Goal: Information Seeking & Learning: Learn about a topic

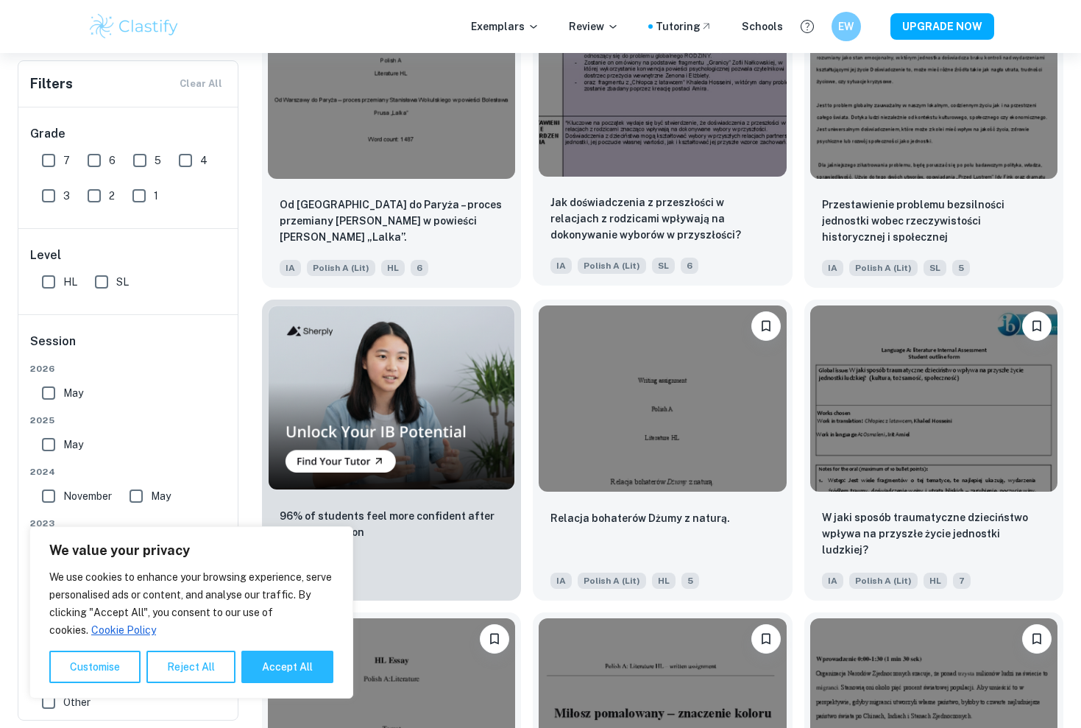
scroll to position [759, 0]
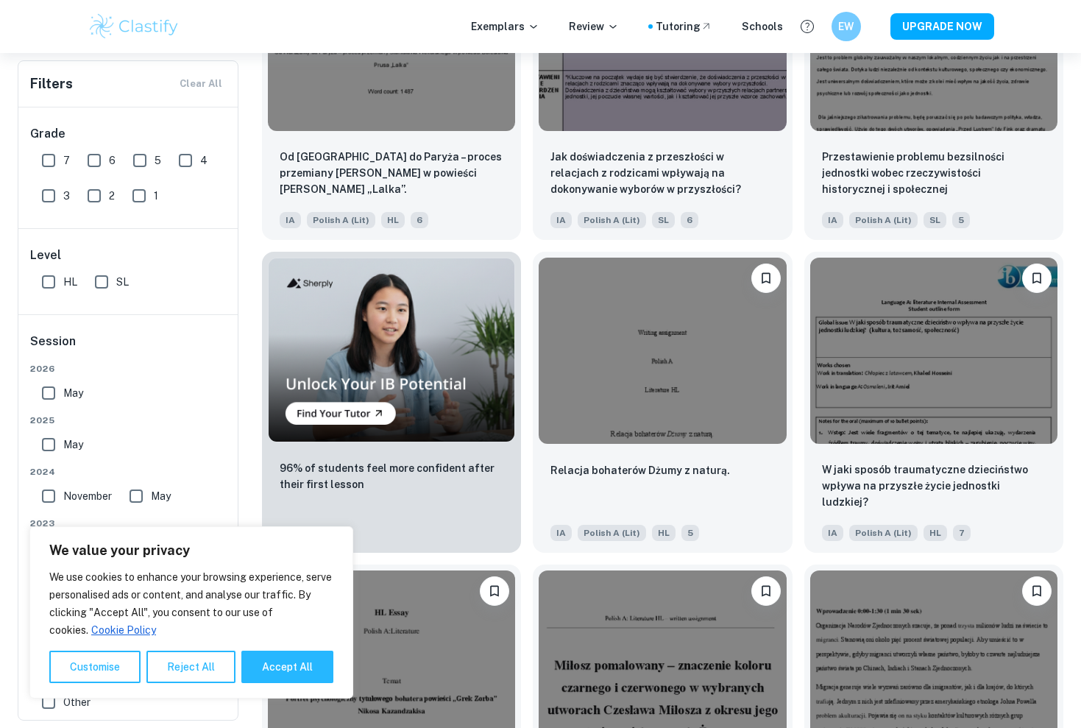
click at [110, 274] on input "SL" at bounding box center [101, 281] width 29 height 29
checkbox input "true"
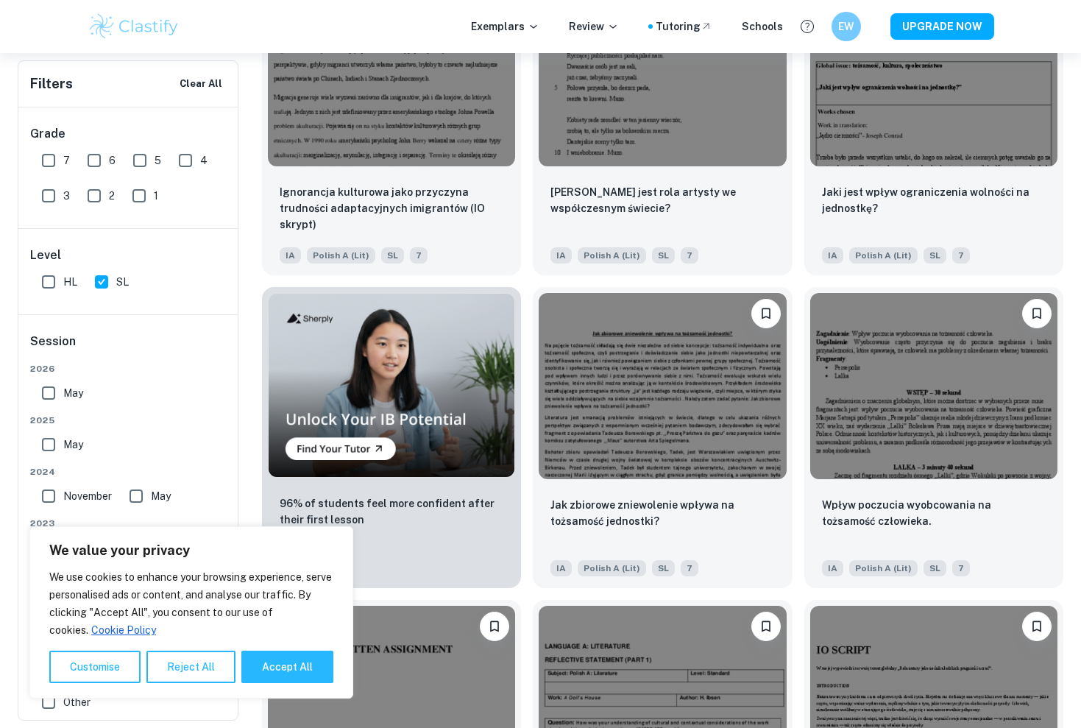
click at [49, 166] on input "7" at bounding box center [48, 160] width 29 height 29
checkbox input "true"
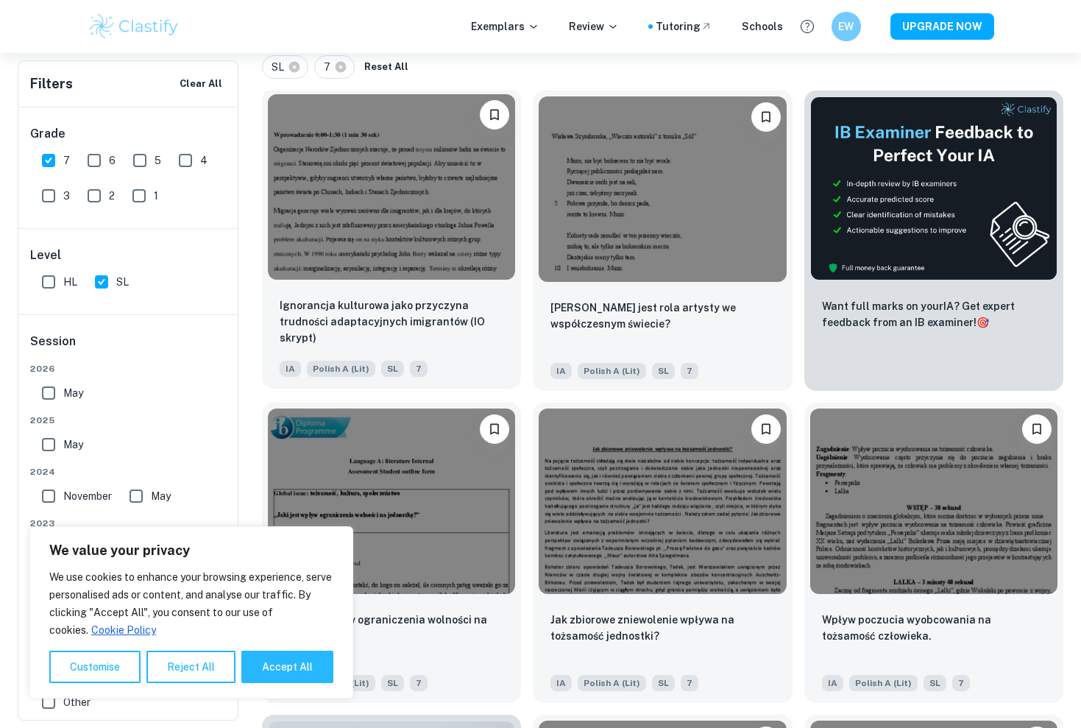
scroll to position [426, 0]
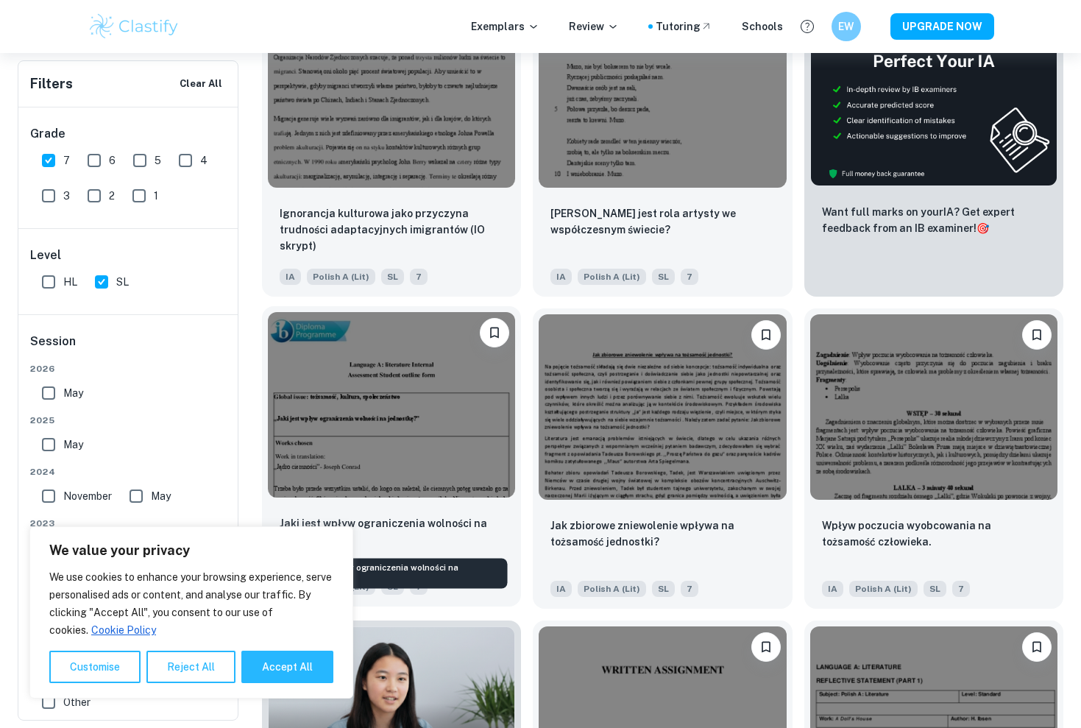
click at [413, 527] on p "Jaki jest wpływ ograniczenia wolności na jednostkę?" at bounding box center [392, 531] width 224 height 32
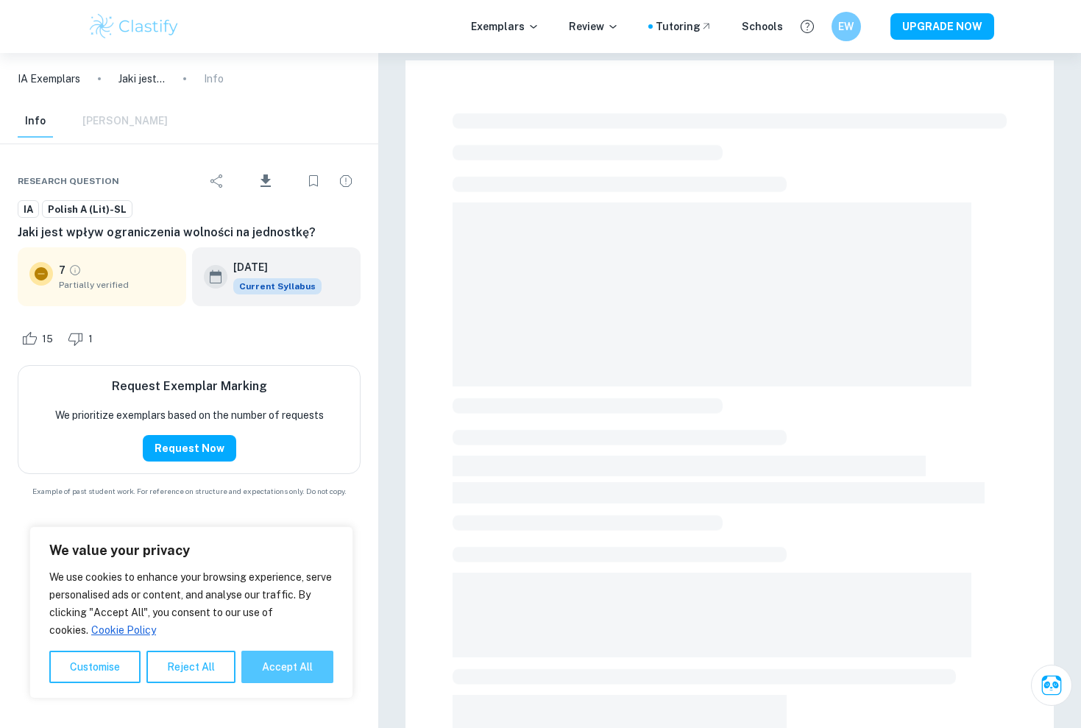
click at [298, 669] on button "Accept All" at bounding box center [287, 666] width 92 height 32
checkbox input "true"
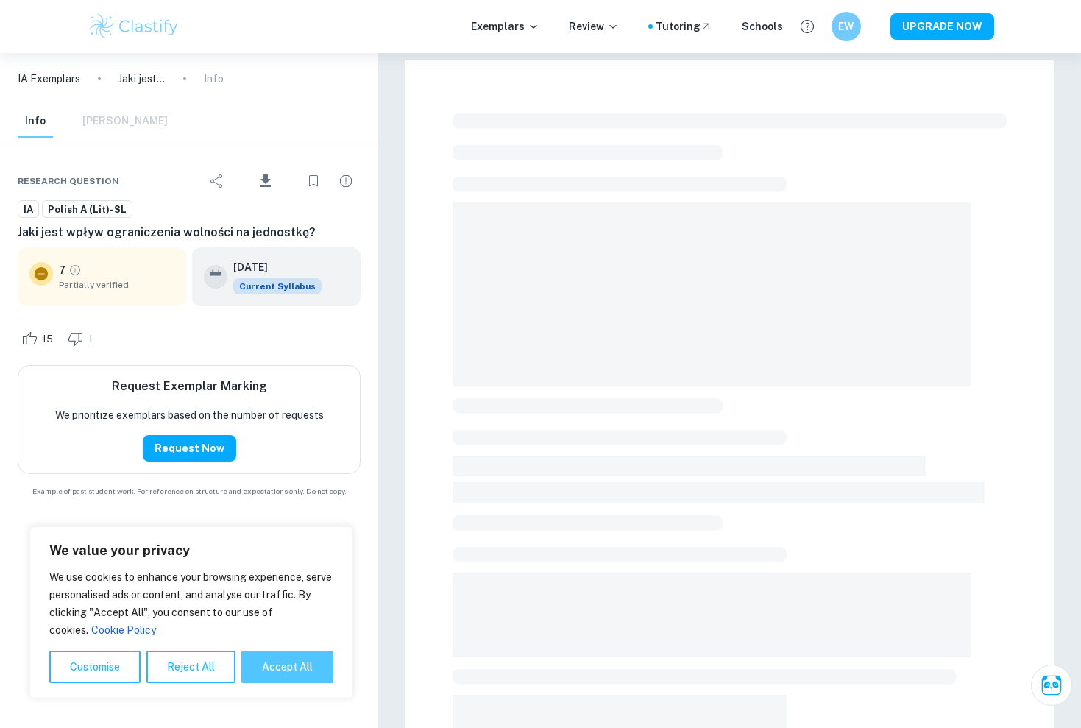
checkbox input "true"
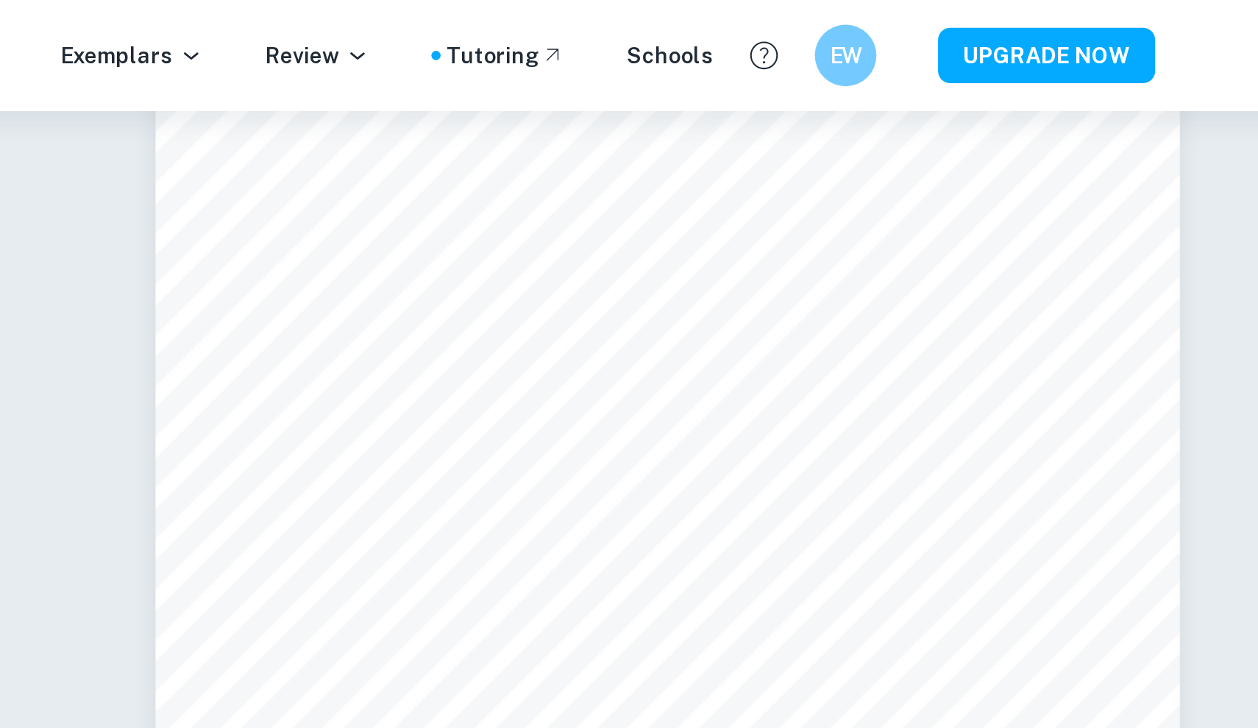
scroll to position [2974, 0]
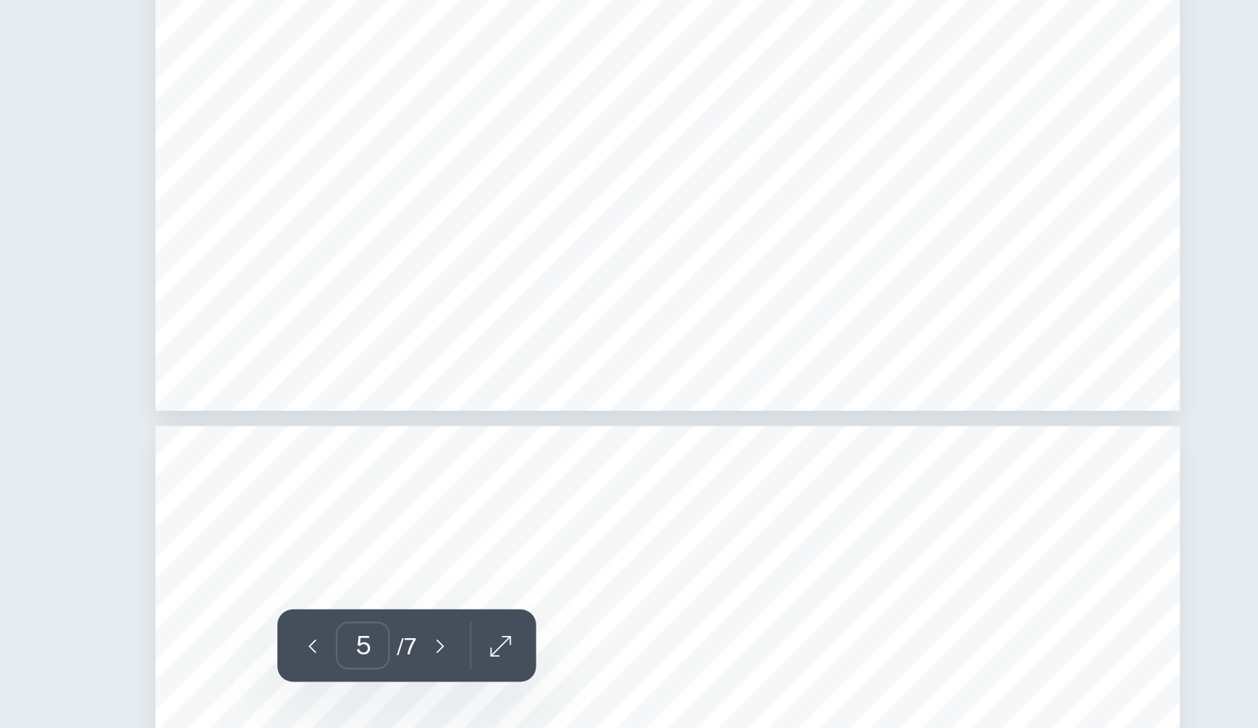
type input "6"
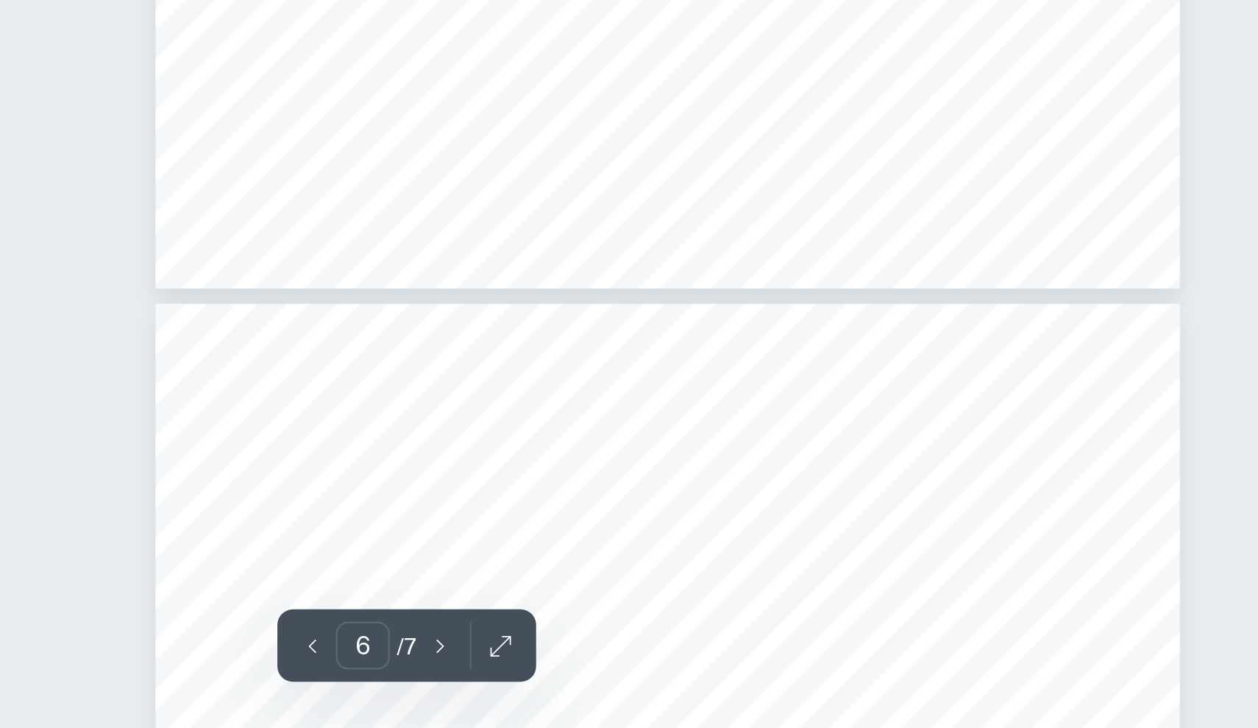
scroll to position [3173, 0]
